Goal: Answer question/provide support

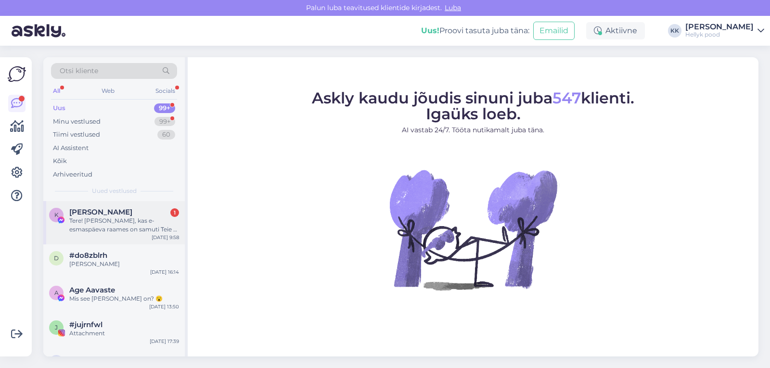
click at [116, 226] on div "Tere! [PERSON_NAME], kas e-esmaspäeva raames on samuti Teie e-poes müüdavatele …" at bounding box center [124, 224] width 110 height 17
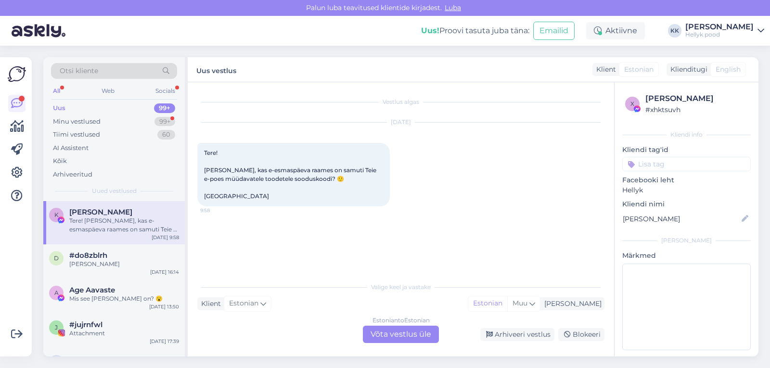
click at [405, 336] on div "Estonian to Estonian Võta vestlus üle" at bounding box center [401, 334] width 76 height 17
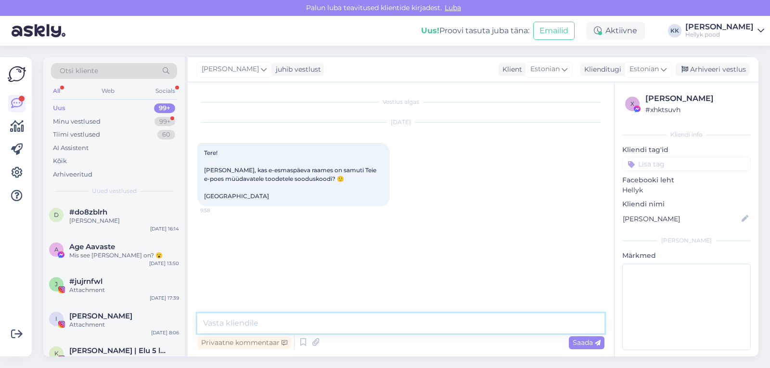
click at [252, 322] on textarea at bounding box center [400, 323] width 407 height 20
type textarea "Tere, kahjuks seekord mitte."
click at [588, 342] on span "Saada" at bounding box center [586, 342] width 28 height 9
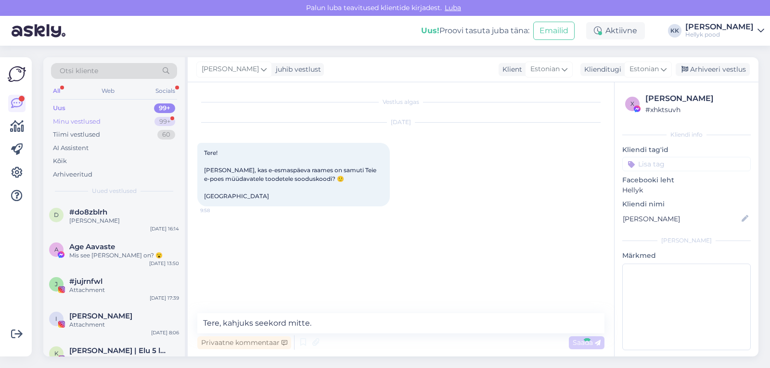
click at [91, 117] on div "Minu vestlused" at bounding box center [77, 122] width 48 height 10
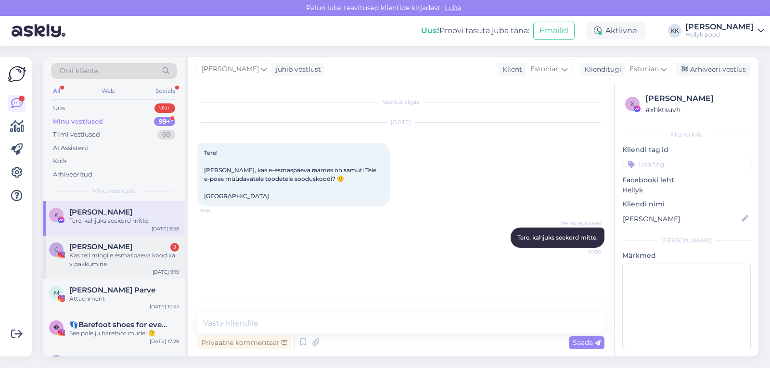
click at [110, 257] on div "Kas teil mingi e esmaspaeva kood ka v pakkumine" at bounding box center [124, 259] width 110 height 17
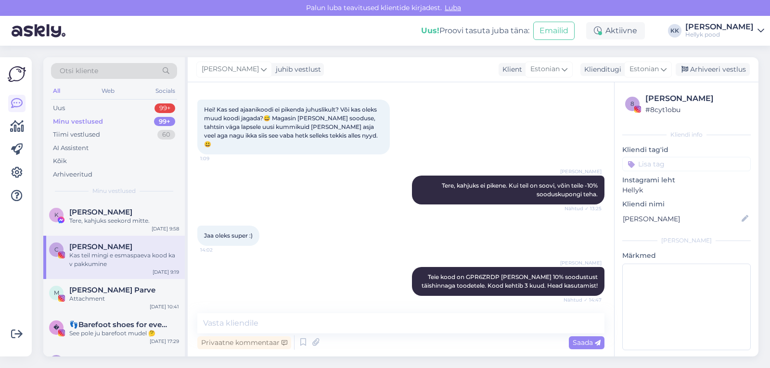
scroll to position [140, 0]
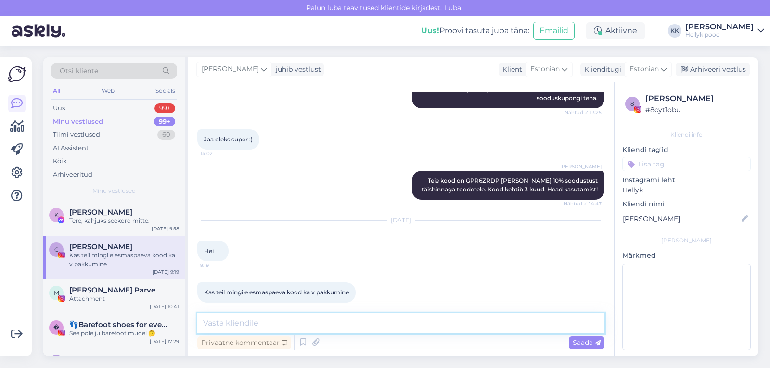
click at [255, 323] on textarea at bounding box center [400, 323] width 407 height 20
type textarea "Tere, kahjuks seekord mitte."
click at [593, 340] on span "Saada" at bounding box center [586, 342] width 28 height 9
